Goal: Find specific page/section: Find specific page/section

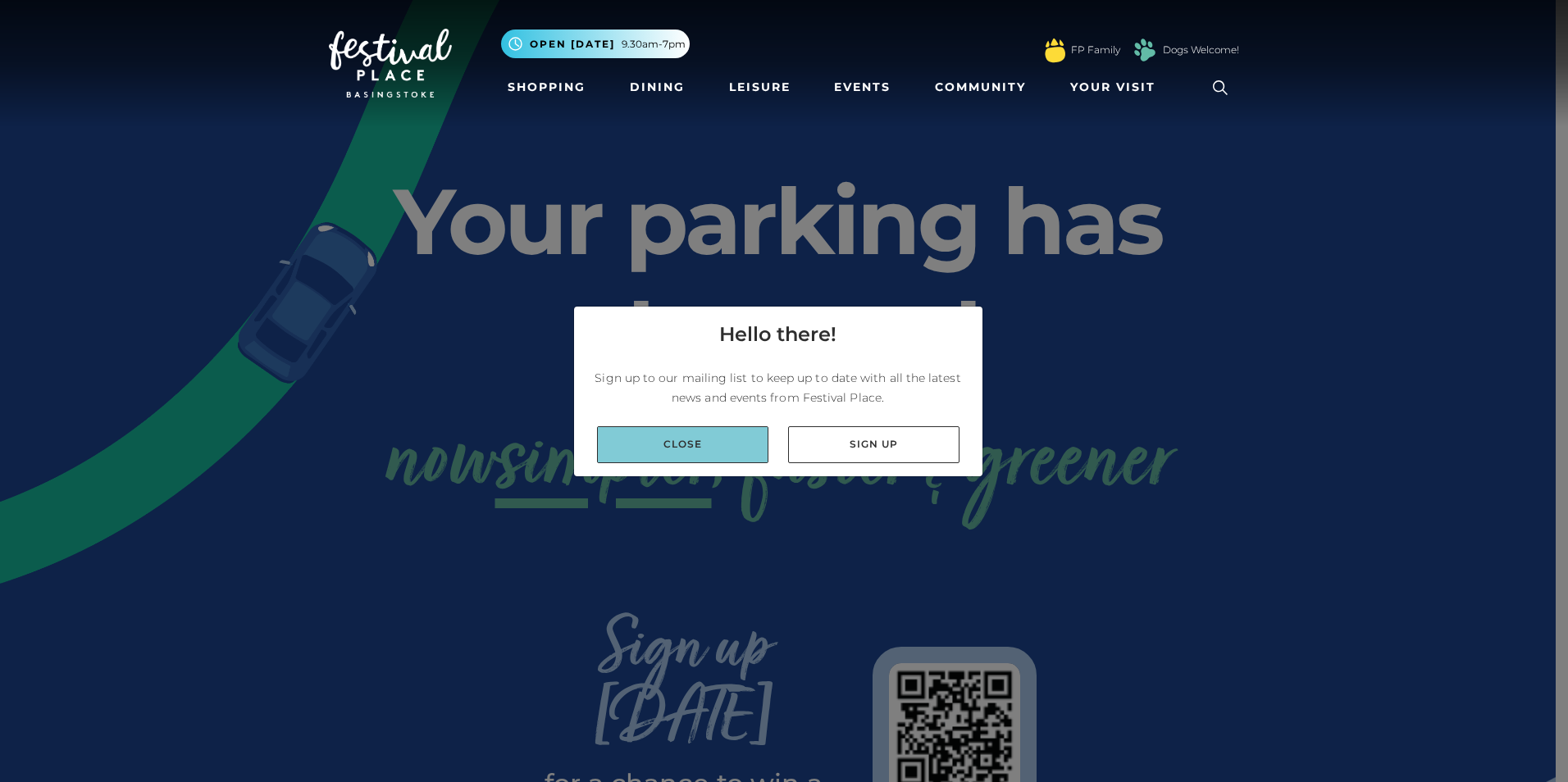
click at [701, 445] on link "Close" at bounding box center [682, 444] width 171 height 37
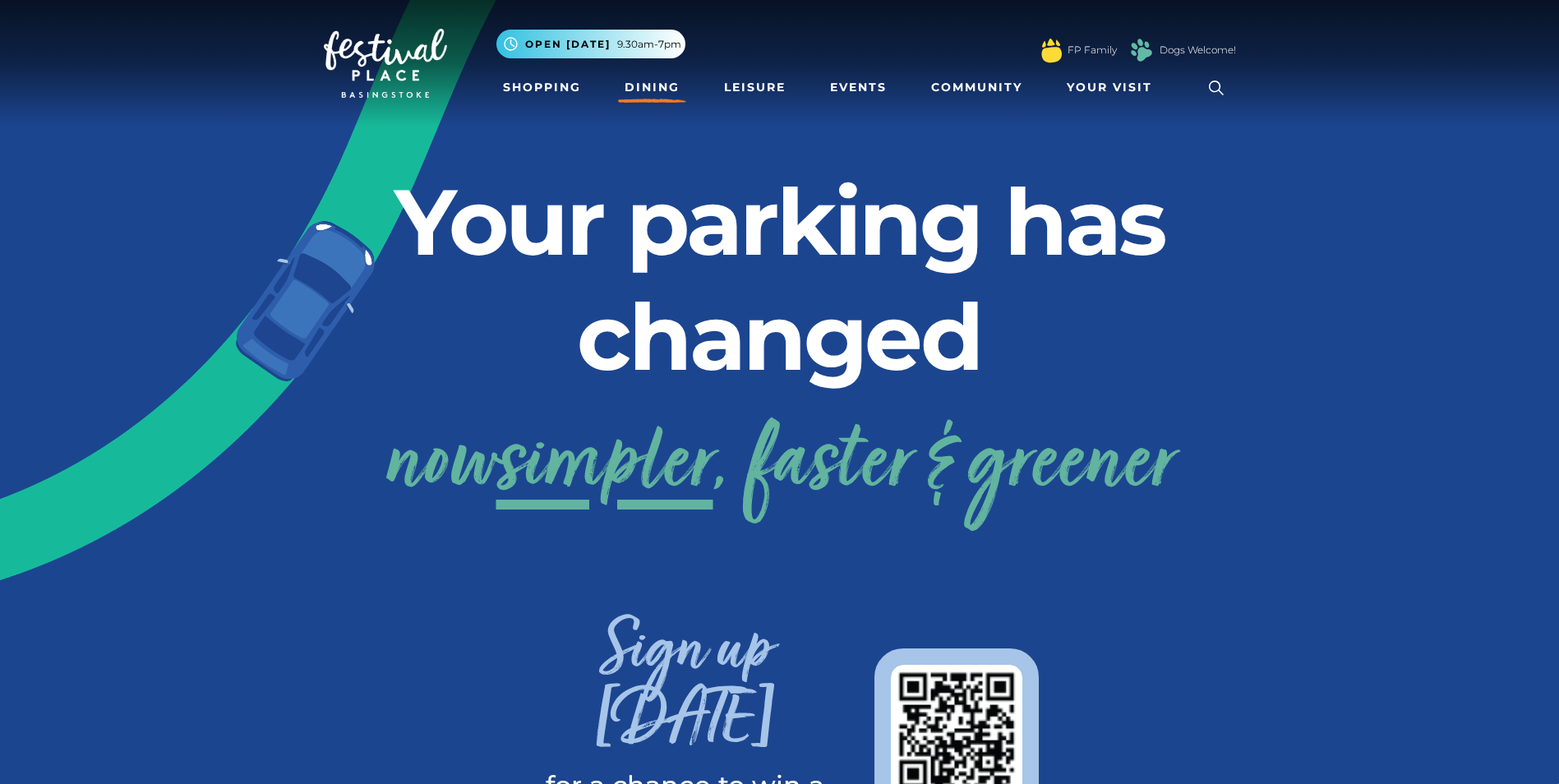
click at [644, 79] on link "Dining" at bounding box center [652, 87] width 68 height 30
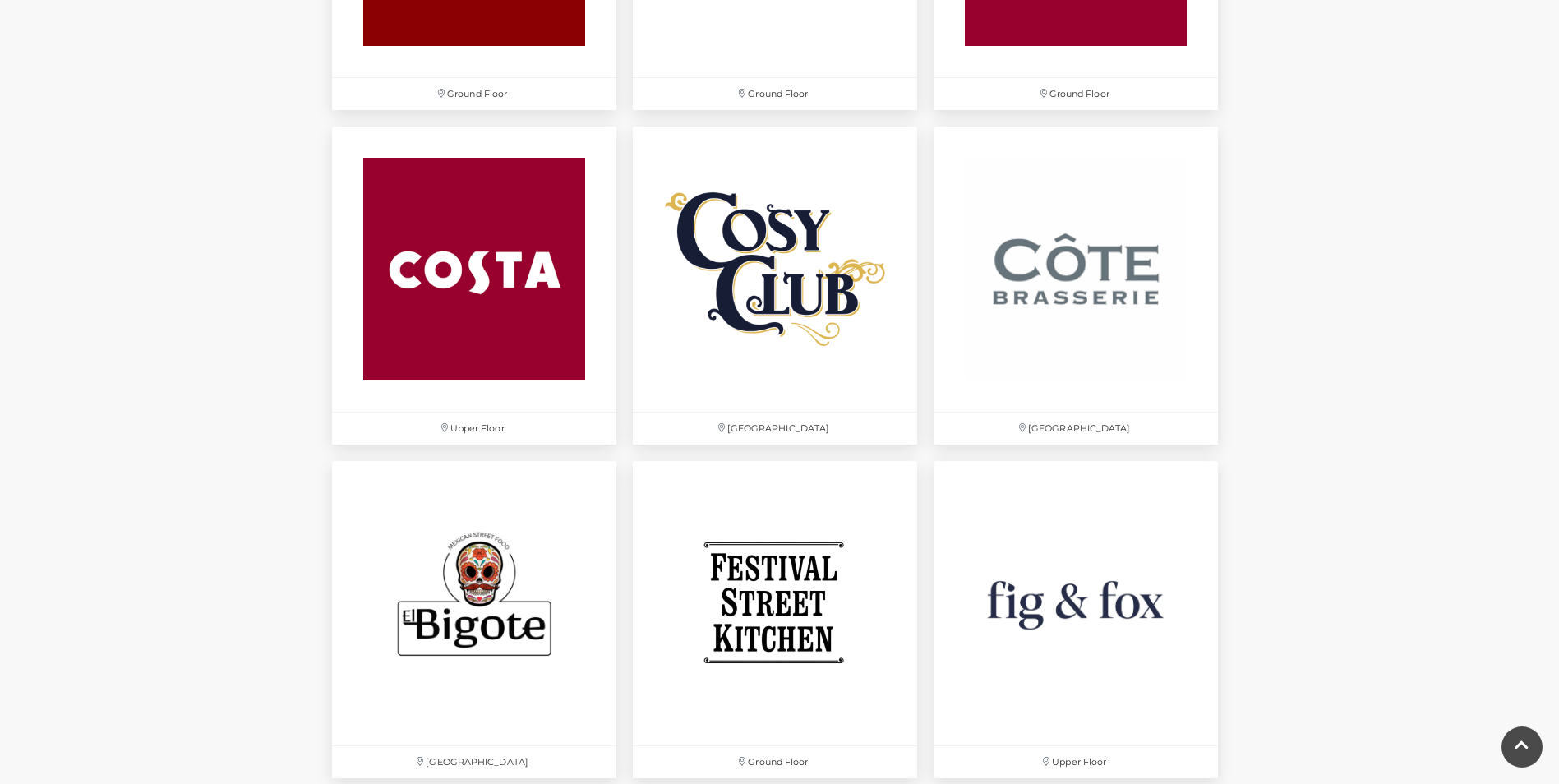
scroll to position [2383, 0]
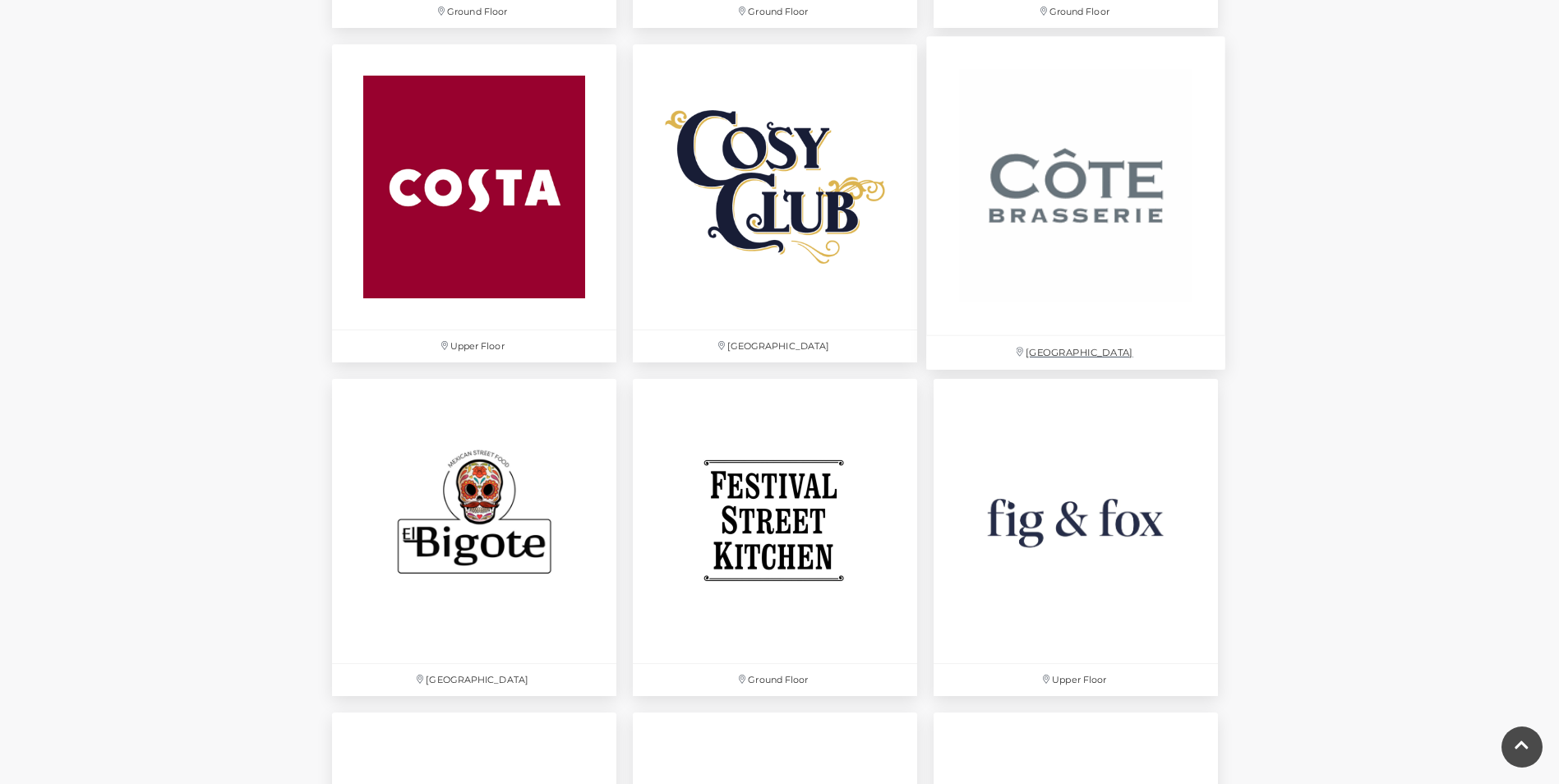
click at [1174, 196] on img at bounding box center [1076, 186] width 299 height 299
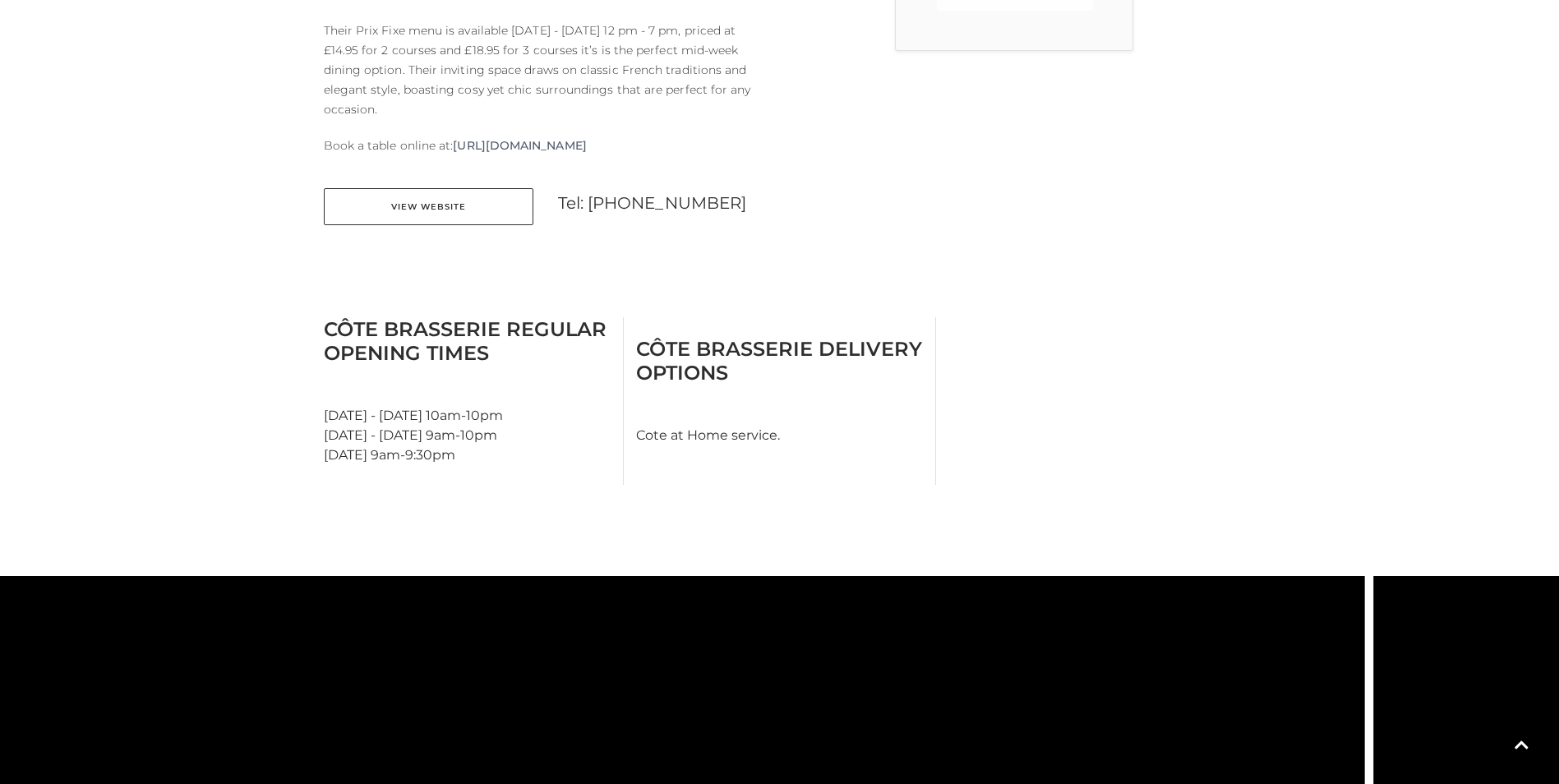
scroll to position [657, 0]
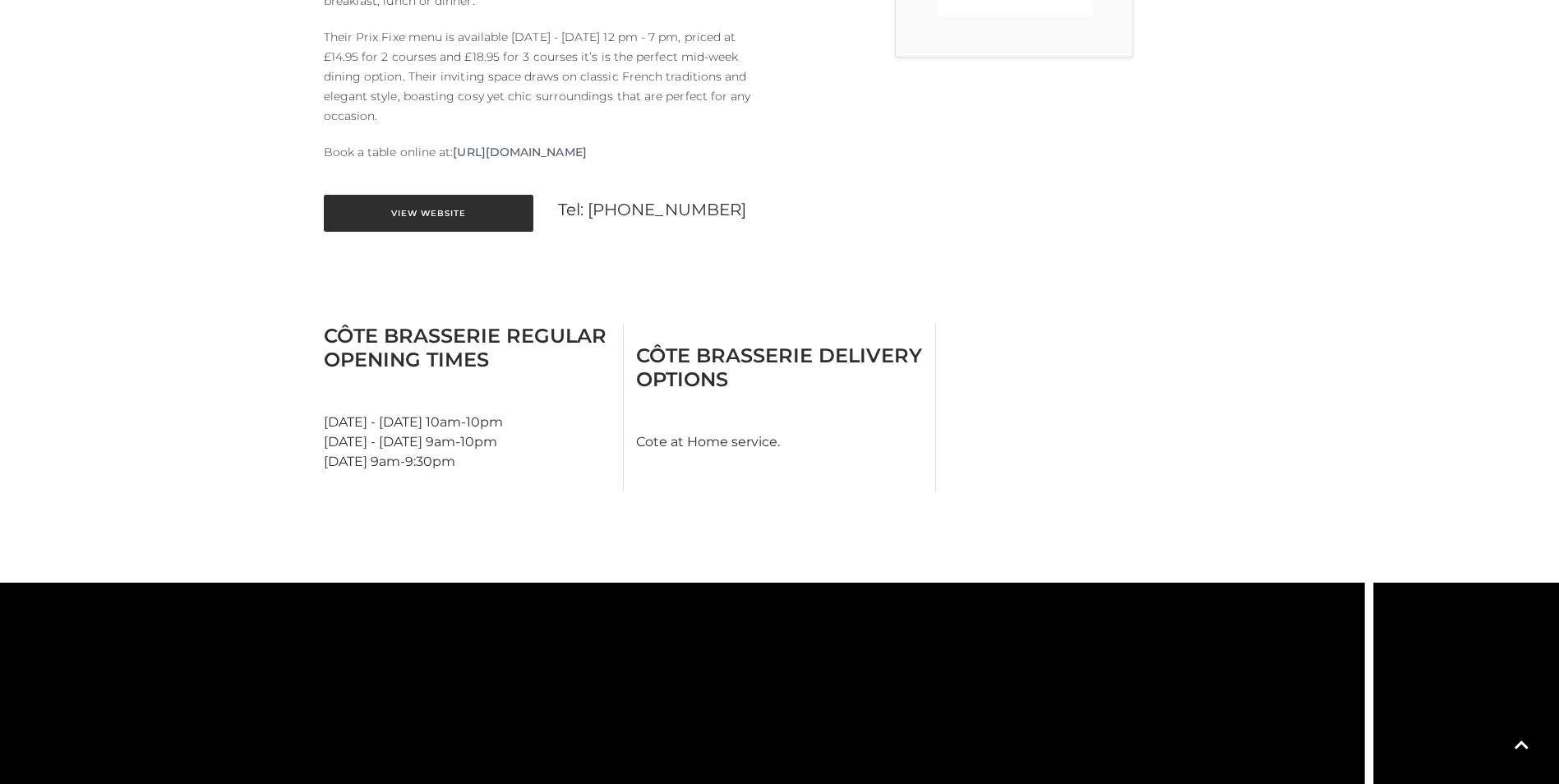
click at [464, 225] on link "View Website" at bounding box center [428, 213] width 209 height 37
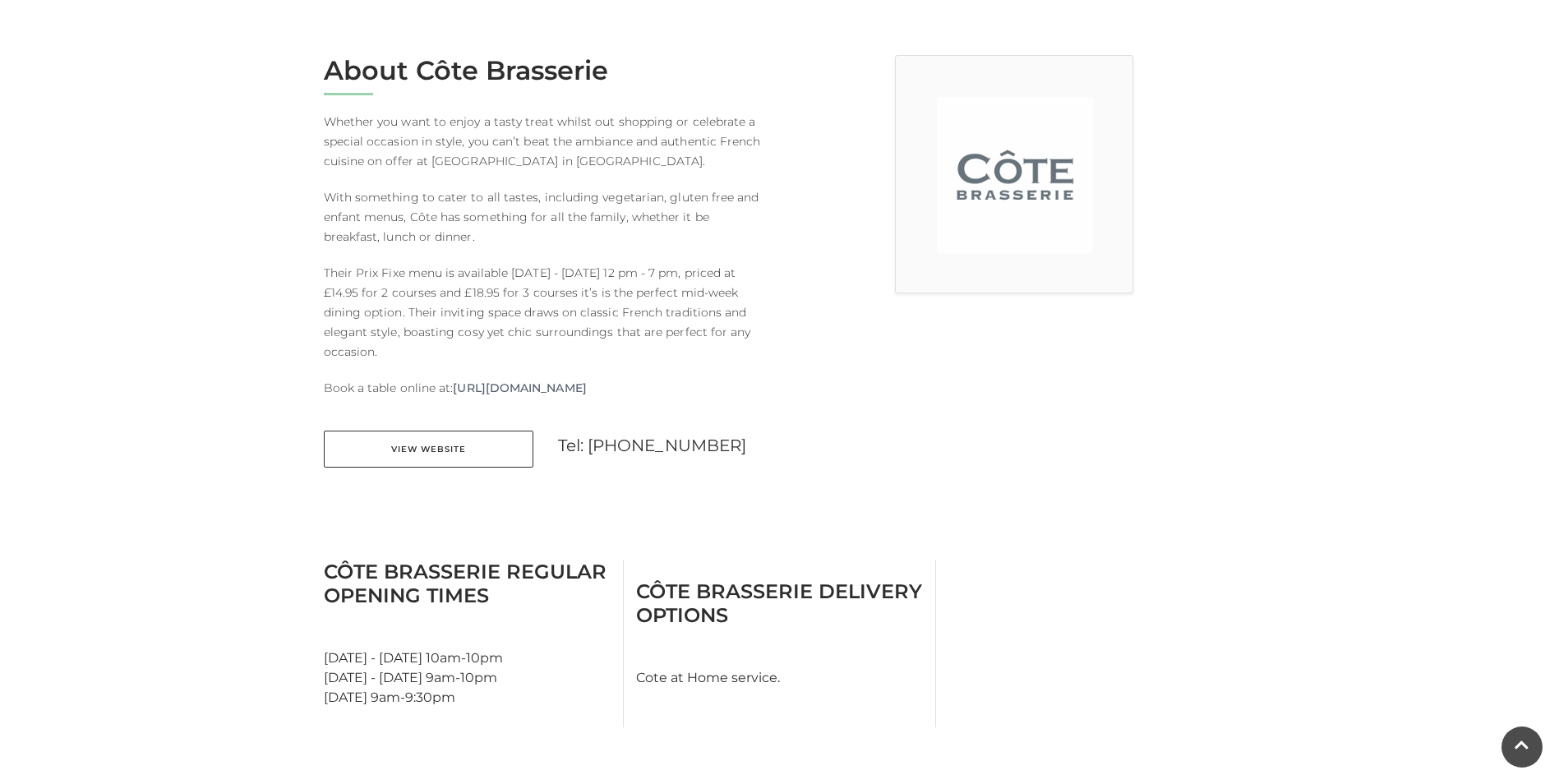
scroll to position [411, 0]
